Goal: Find specific page/section: Find specific page/section

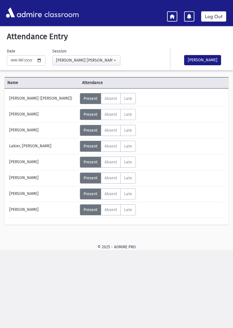
click at [171, 17] on icon at bounding box center [172, 16] width 5 height 5
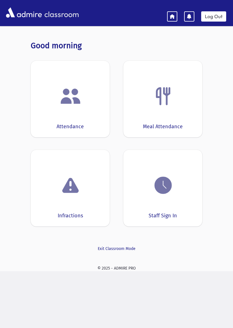
click at [159, 112] on div "Meal Attendance" at bounding box center [162, 99] width 79 height 77
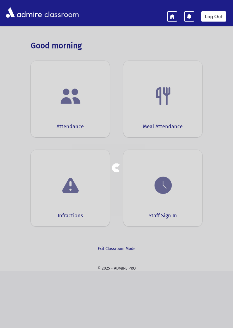
select select "***"
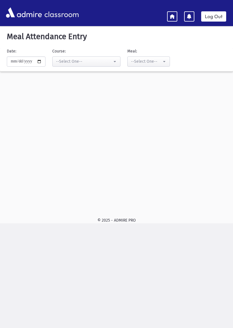
click at [168, 16] on link at bounding box center [172, 16] width 10 height 10
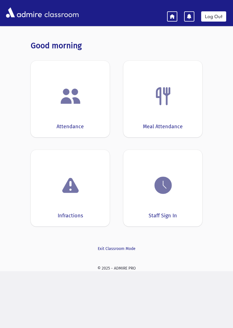
click at [162, 206] on div "Staff Sign In" at bounding box center [162, 188] width 79 height 77
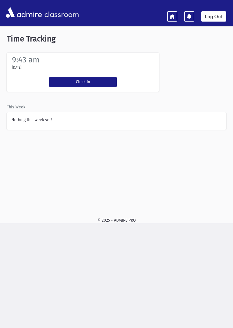
click at [172, 12] on link at bounding box center [172, 16] width 10 height 10
